Goal: Task Accomplishment & Management: Manage account settings

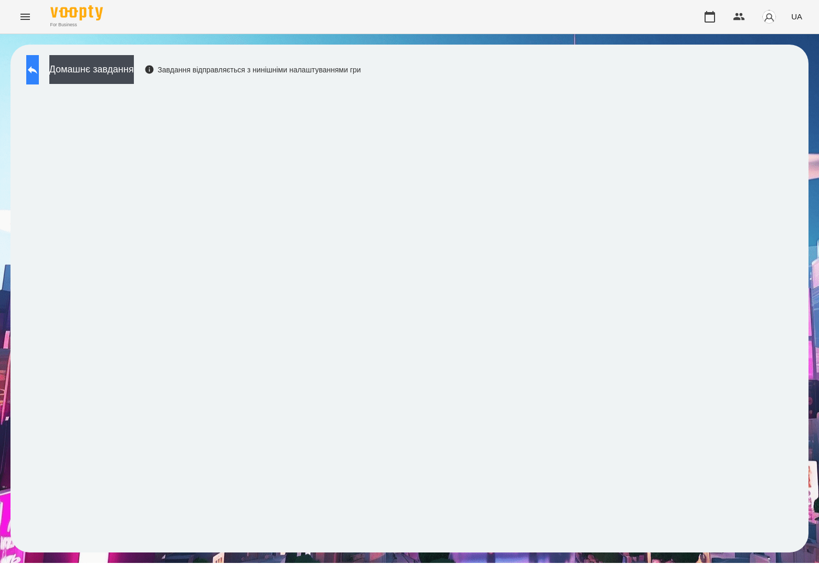
click at [39, 64] on icon at bounding box center [32, 70] width 13 height 13
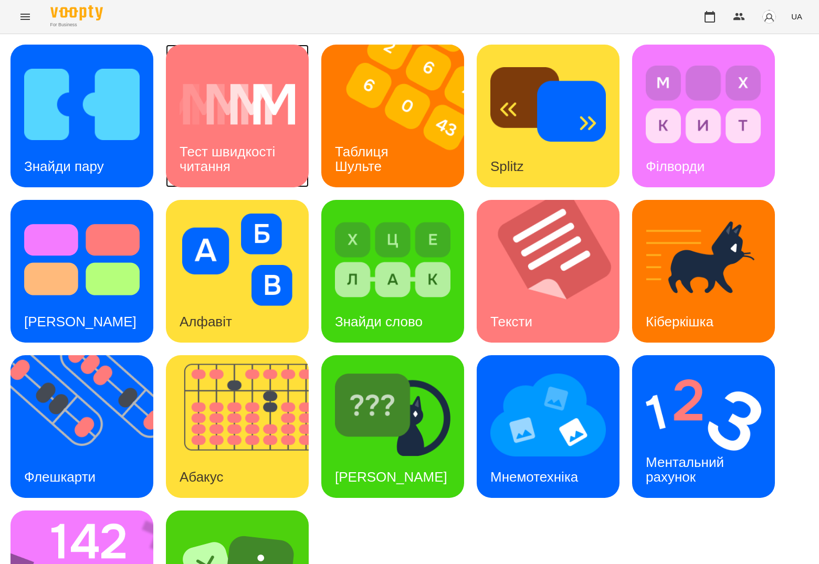
click at [238, 134] on div "Тест швидкості читання" at bounding box center [237, 159] width 143 height 56
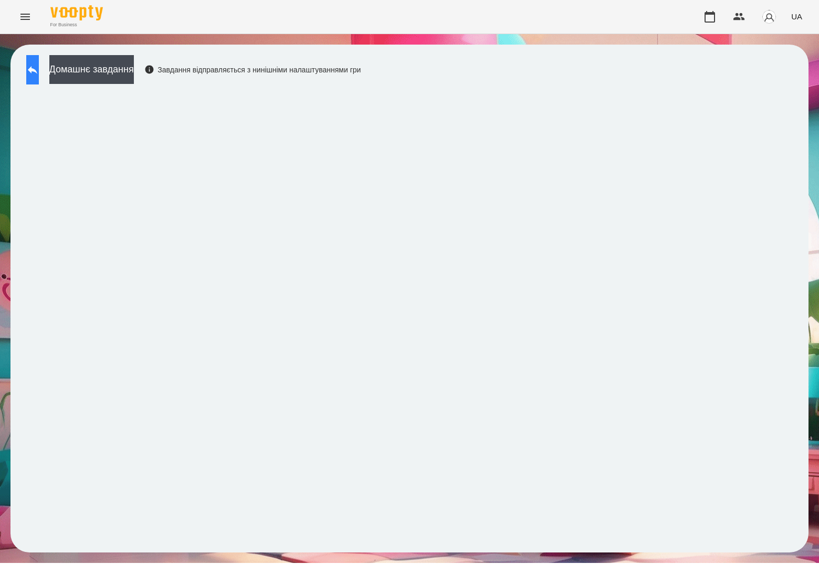
click at [37, 69] on icon at bounding box center [32, 70] width 9 height 8
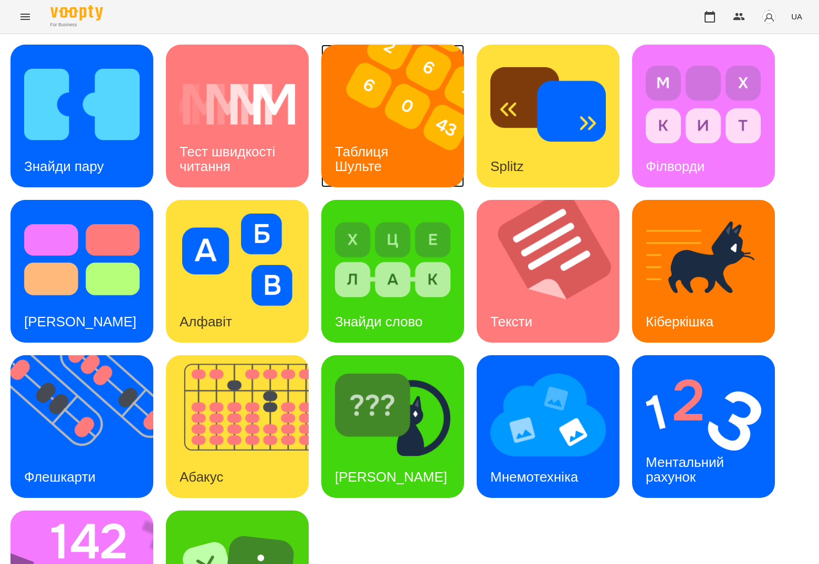
click at [428, 143] on img at bounding box center [399, 116] width 156 height 143
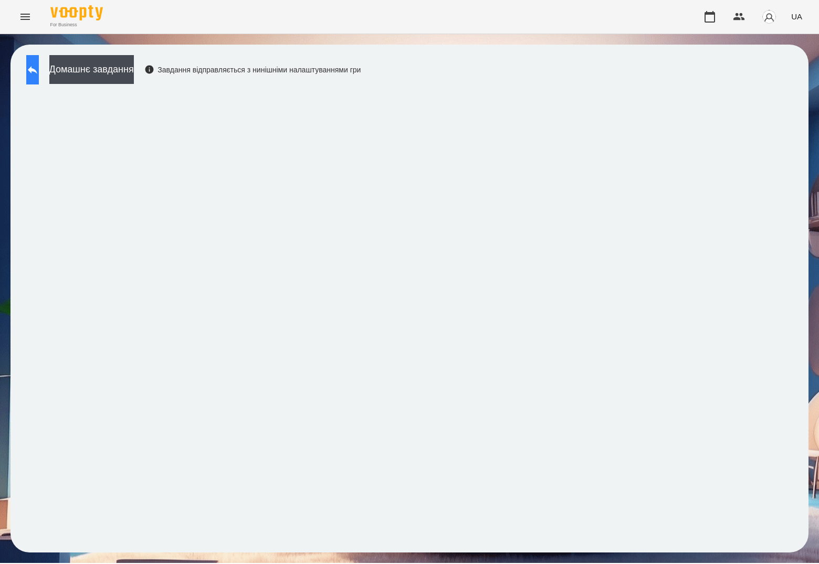
click at [36, 74] on button at bounding box center [32, 69] width 13 height 29
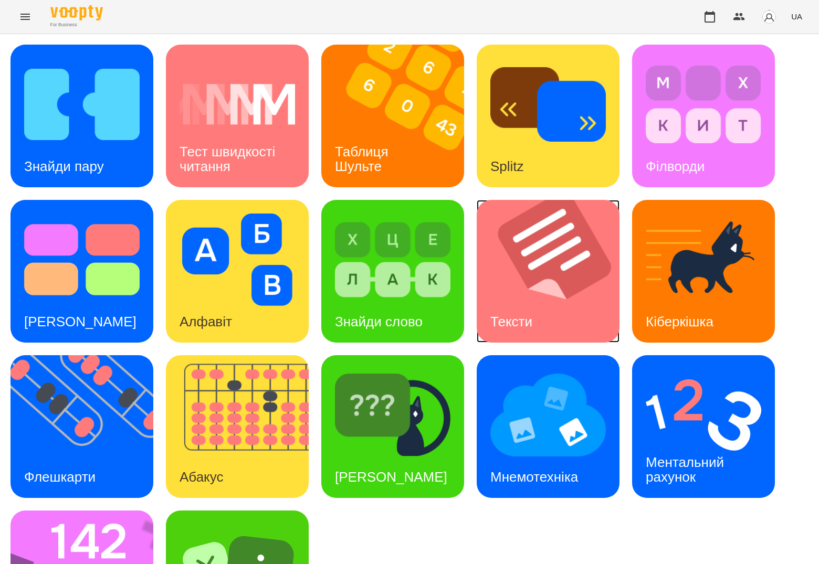
click at [513, 323] on h3 "Тексти" at bounding box center [511, 322] width 42 height 16
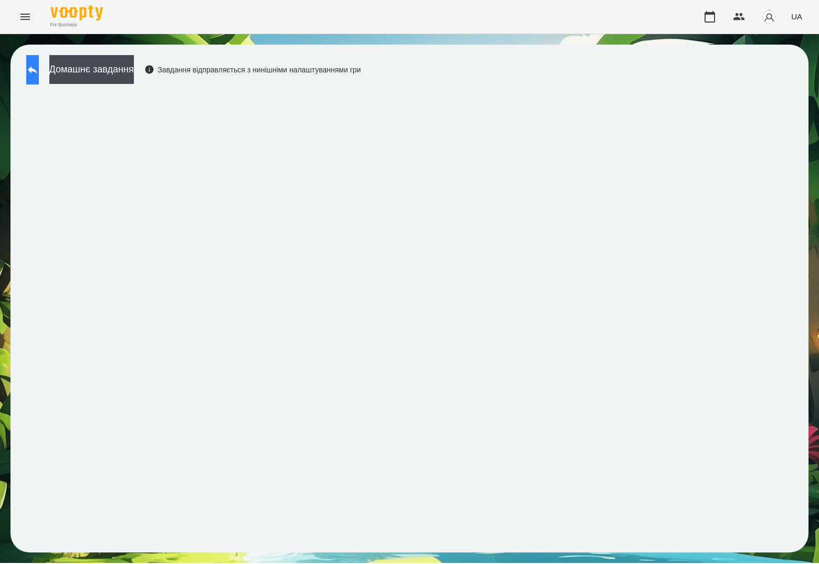
click at [39, 71] on button at bounding box center [32, 69] width 13 height 29
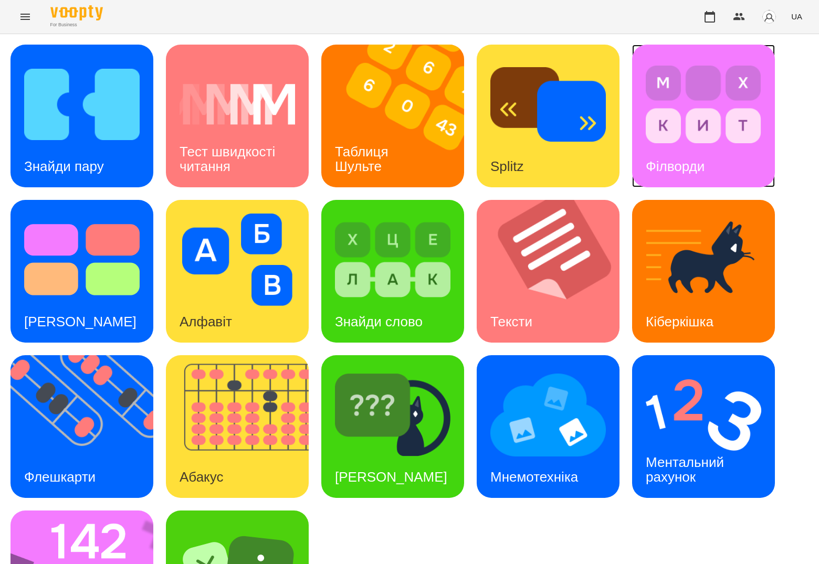
click at [697, 114] on img at bounding box center [703, 104] width 115 height 92
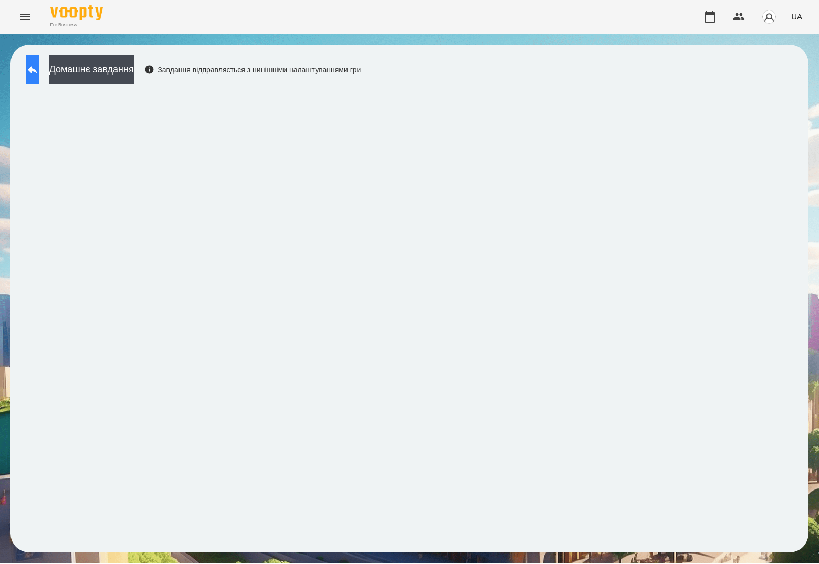
click at [39, 78] on button at bounding box center [32, 69] width 13 height 29
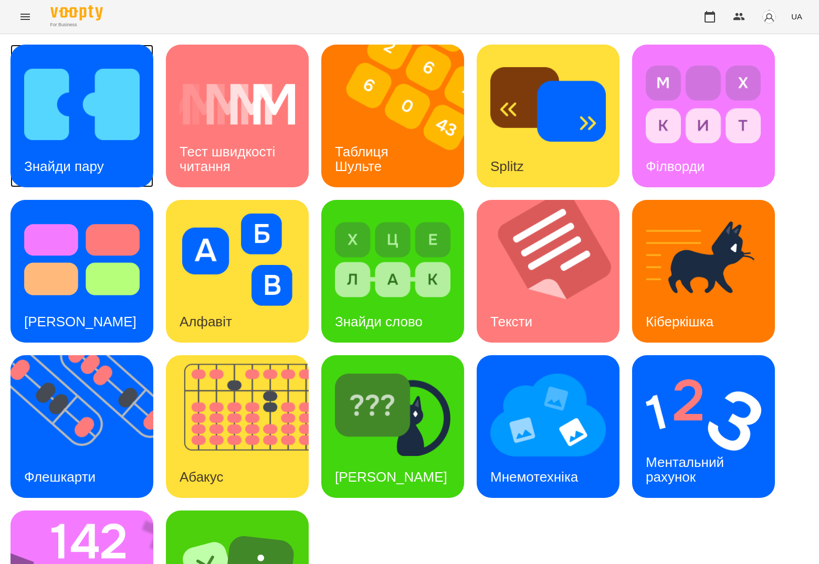
click at [78, 128] on img at bounding box center [81, 104] width 115 height 92
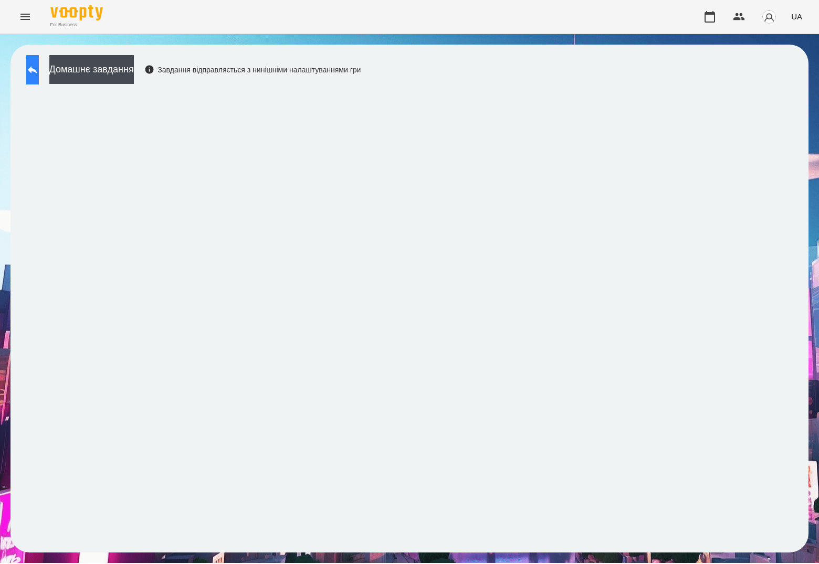
click at [39, 71] on icon at bounding box center [32, 70] width 13 height 13
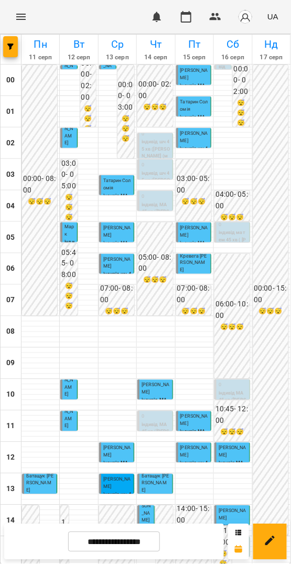
scroll to position [303, 0]
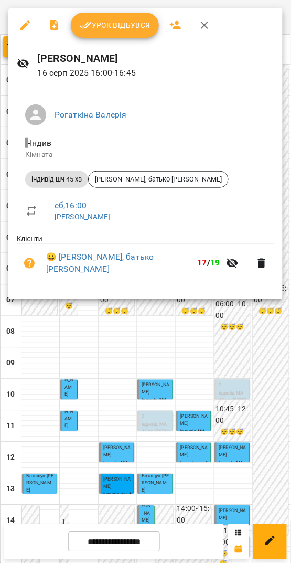
click at [227, 278] on li "😀 Володимир Захарюта, батько Олександр 17 / 19" at bounding box center [146, 263] width 258 height 37
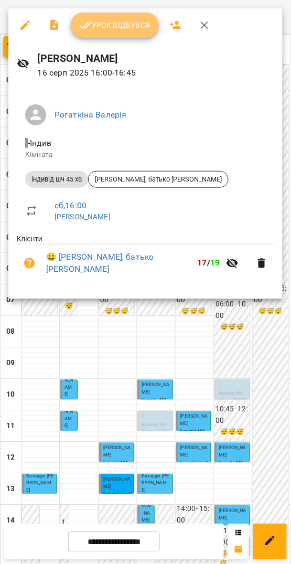
click at [140, 33] on button "Урок відбувся" at bounding box center [115, 25] width 88 height 25
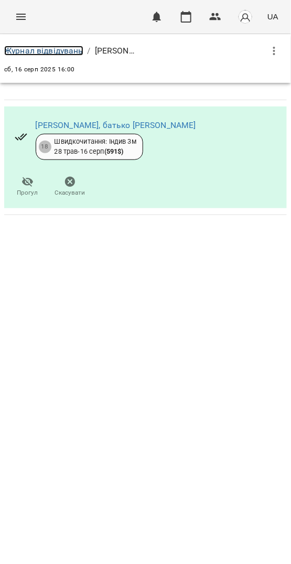
click at [68, 49] on link "Журнал відвідувань" at bounding box center [43, 51] width 79 height 10
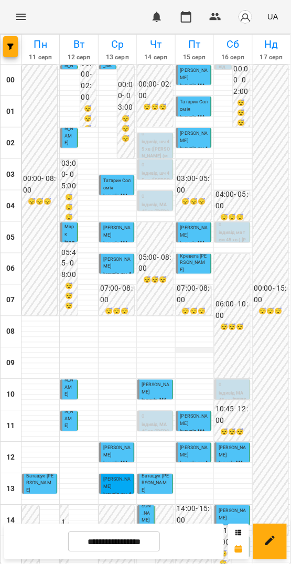
scroll to position [303, 0]
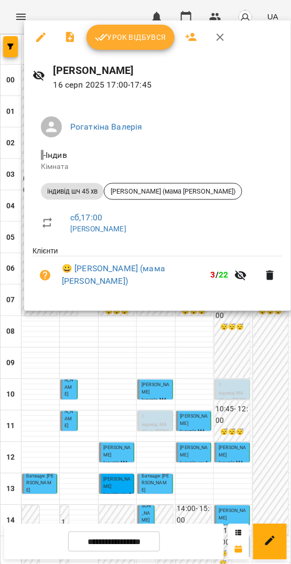
click at [216, 348] on div at bounding box center [145, 282] width 291 height 564
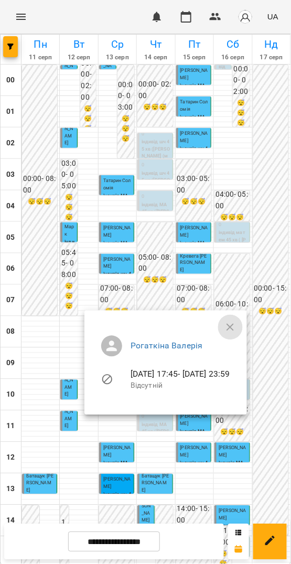
click at [237, 324] on icon "button" at bounding box center [230, 327] width 13 height 13
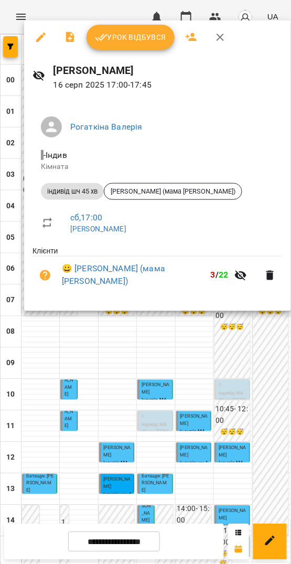
click at [102, 37] on icon "button" at bounding box center [101, 37] width 13 height 13
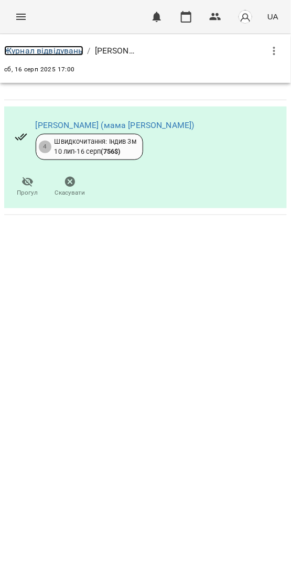
click at [54, 51] on link "Журнал відвідувань" at bounding box center [43, 51] width 79 height 10
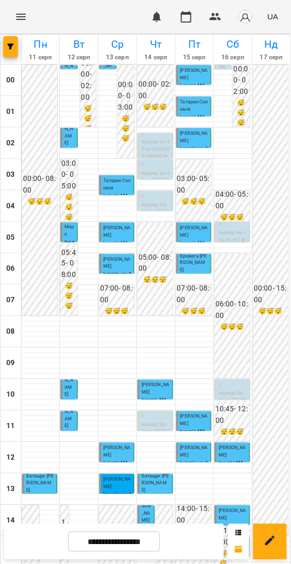
scroll to position [185, 0]
click at [109, 548] on input "**********" at bounding box center [114, 542] width 92 height 20
click at [108, 545] on input "**********" at bounding box center [114, 542] width 92 height 20
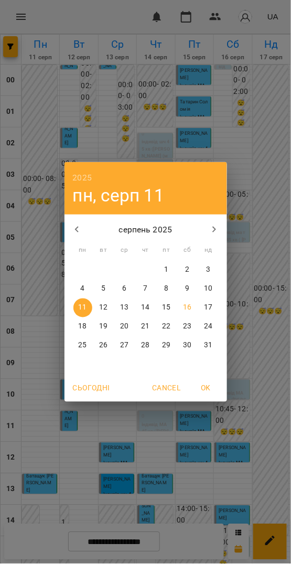
click at [184, 465] on div "2025 пн, серп 11 серпень 2025 пн вт ср чт пт сб нд 28 29 30 31 1 2 3 4 5 6 7 8 …" at bounding box center [145, 282] width 291 height 564
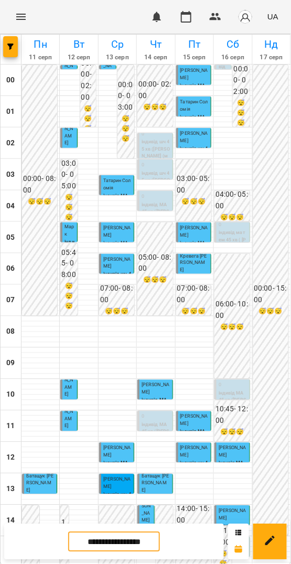
scroll to position [303, 0]
click at [100, 552] on input "**********" at bounding box center [114, 542] width 92 height 20
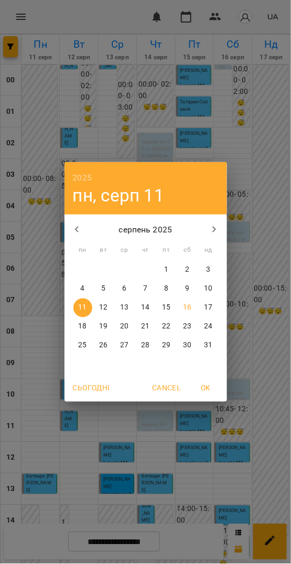
click at [287, 330] on div "2025 пн, серп 11 серпень 2025 пн вт ср чт пт сб нд 28 29 30 31 1 2 3 4 5 6 7 8 …" at bounding box center [145, 282] width 291 height 564
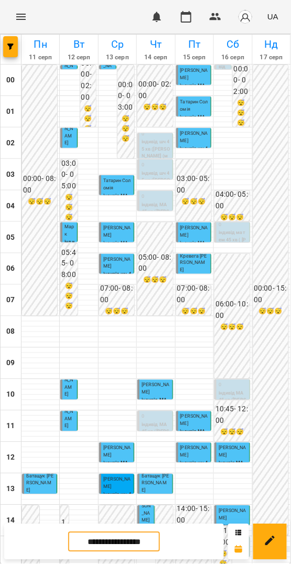
scroll to position [138, 0]
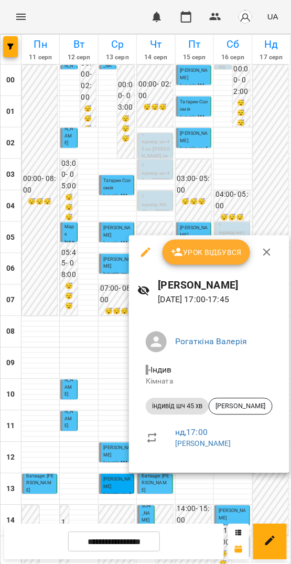
click at [212, 488] on div at bounding box center [145, 282] width 291 height 564
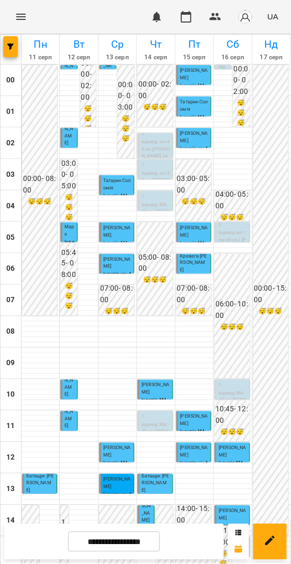
scroll to position [0, 0]
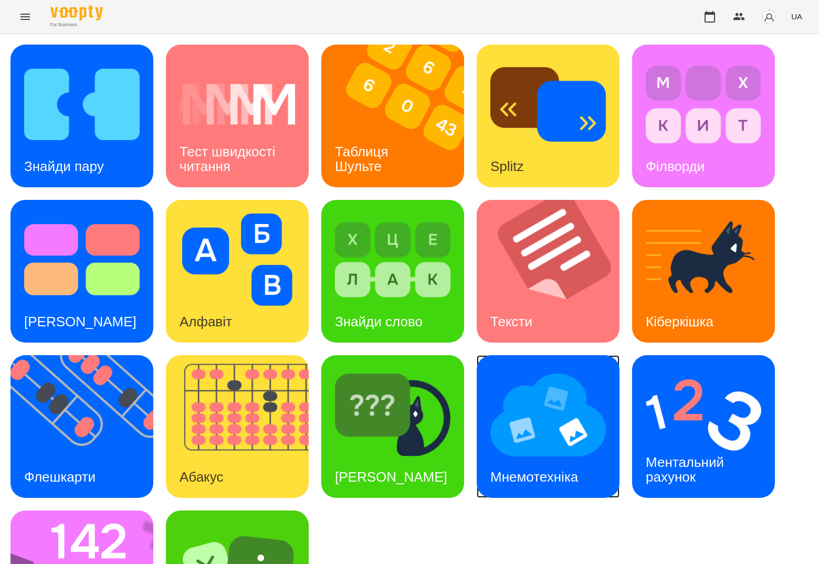
click at [570, 429] on img at bounding box center [547, 415] width 115 height 92
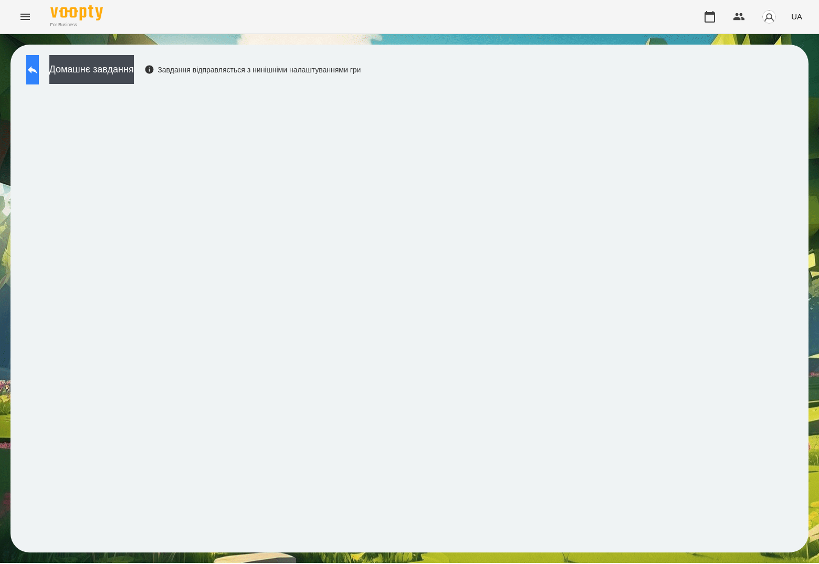
click at [39, 68] on icon at bounding box center [32, 70] width 13 height 13
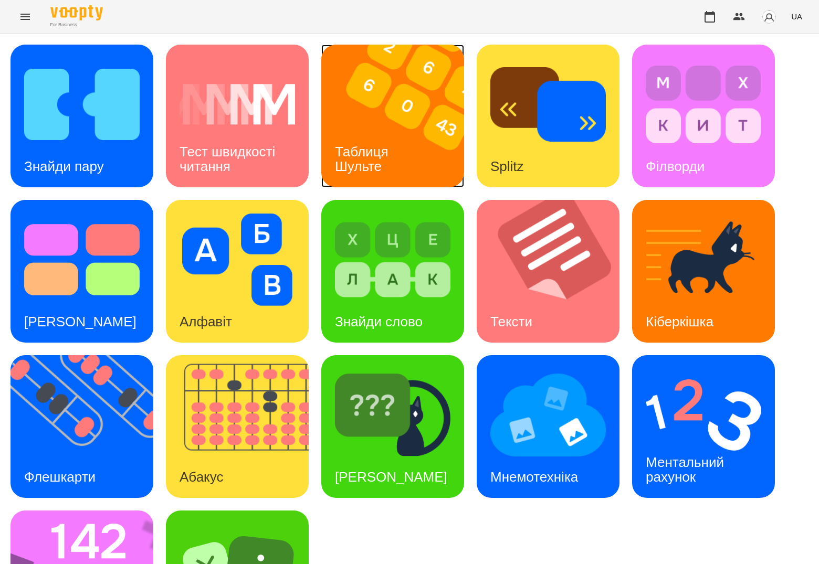
click at [403, 123] on img at bounding box center [399, 116] width 156 height 143
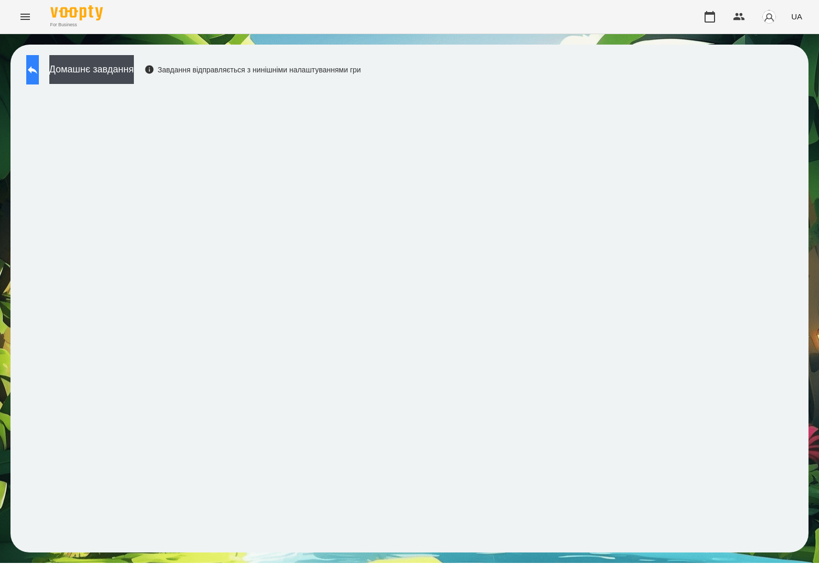
click at [39, 60] on button at bounding box center [32, 69] width 13 height 29
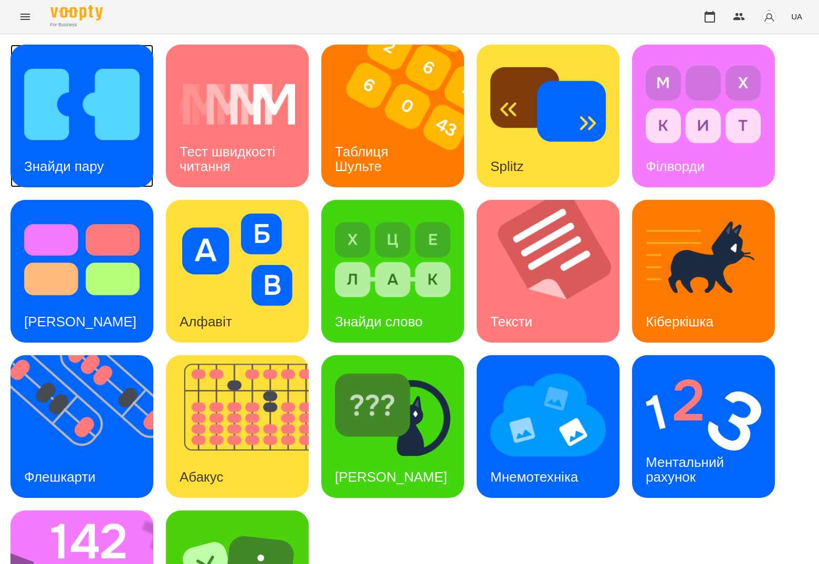
click at [67, 120] on img at bounding box center [81, 104] width 115 height 92
